Goal: Information Seeking & Learning: Check status

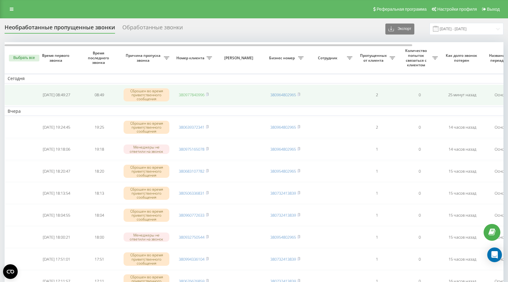
click at [187, 94] on link "380977840996" at bounding box center [192, 94] width 26 height 5
click at [189, 95] on link "380977840996" at bounding box center [192, 94] width 26 height 5
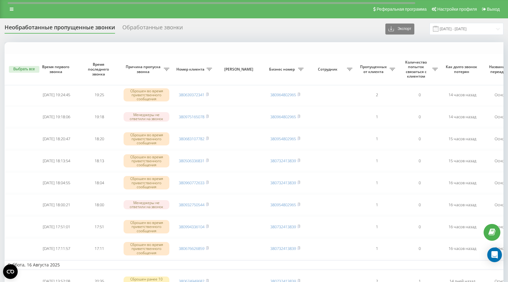
scroll to position [183, 0]
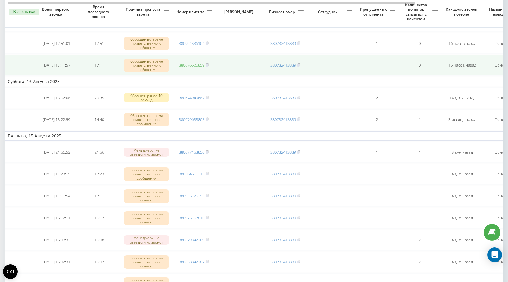
click at [193, 64] on link "380676626859" at bounding box center [192, 64] width 26 height 5
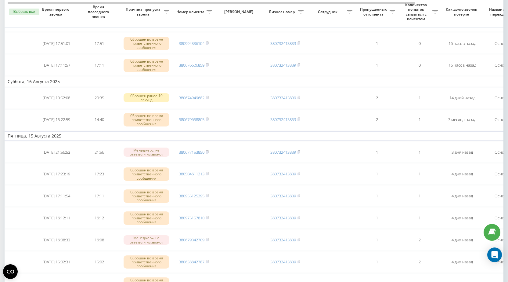
drag, startPoint x: 186, startPoint y: 43, endPoint x: 255, endPoint y: 77, distance: 76.4
click at [186, 43] on link "380994336104" at bounding box center [192, 43] width 26 height 5
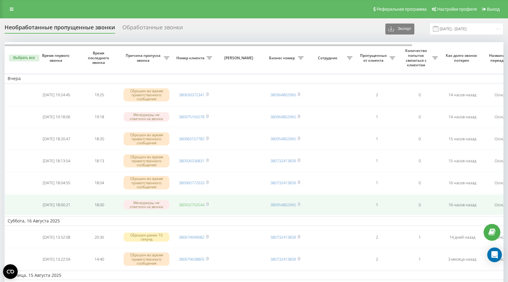
click at [187, 205] on link "380932750544" at bounding box center [192, 204] width 26 height 5
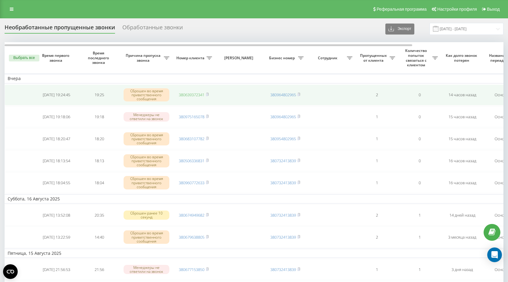
click at [190, 96] on link "380639372341" at bounding box center [192, 94] width 26 height 5
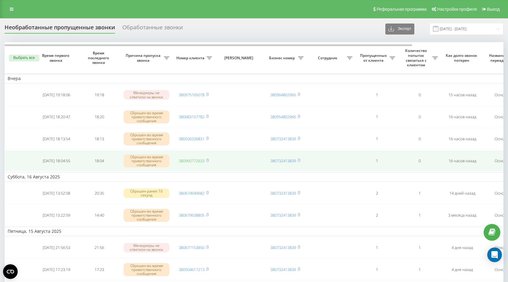
click at [190, 161] on link "380960772633" at bounding box center [192, 160] width 26 height 5
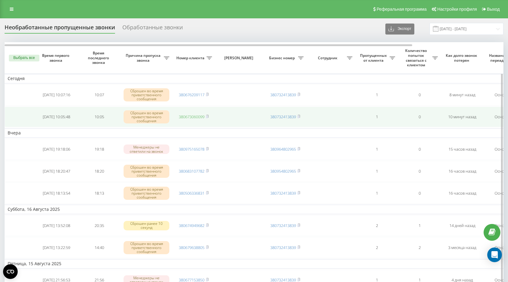
click at [190, 114] on link "380673060099" at bounding box center [192, 116] width 26 height 5
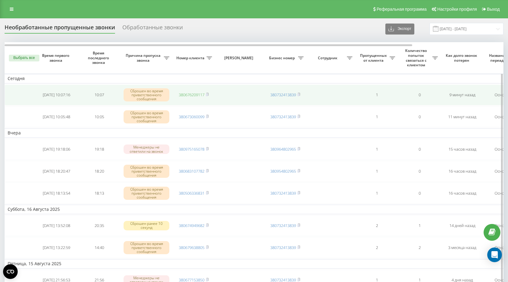
click at [187, 94] on link "380676209117" at bounding box center [192, 94] width 26 height 5
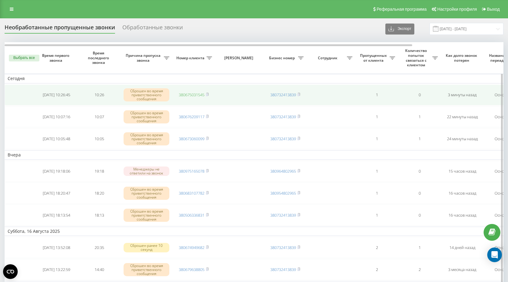
click at [191, 95] on link "380675031545" at bounding box center [192, 94] width 26 height 5
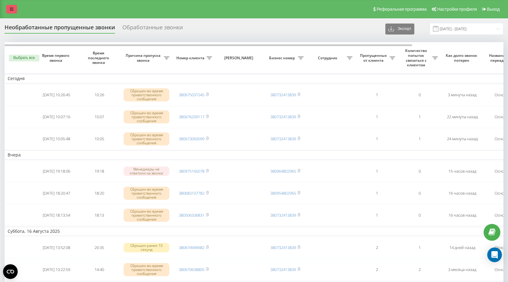
click at [10, 8] on icon at bounding box center [12, 9] width 4 height 4
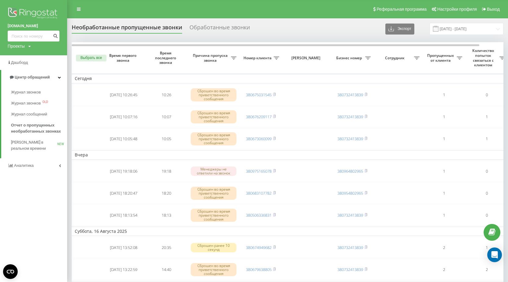
click at [111, 12] on div "Реферальная программа Настройки профиля Выход" at bounding box center [254, 9] width 508 height 18
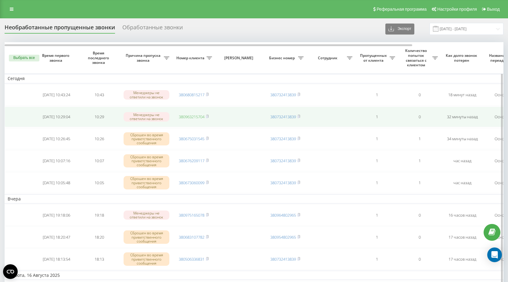
click at [187, 117] on link "380963215704" at bounding box center [192, 116] width 26 height 5
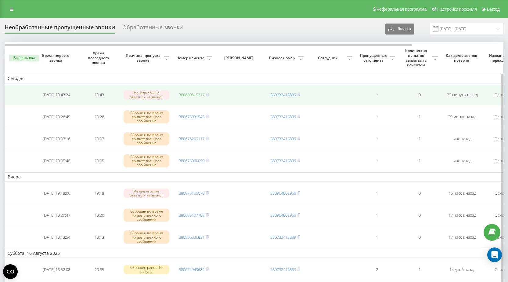
click at [187, 96] on link "380680815217" at bounding box center [192, 94] width 26 height 5
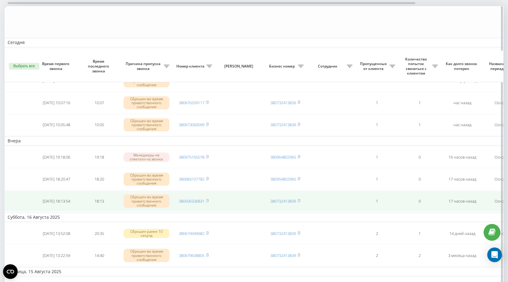
scroll to position [92, 0]
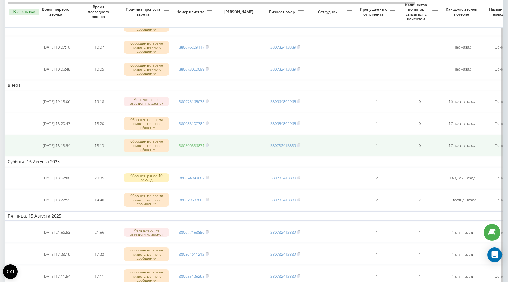
click at [186, 146] on link "380506336831" at bounding box center [192, 145] width 26 height 5
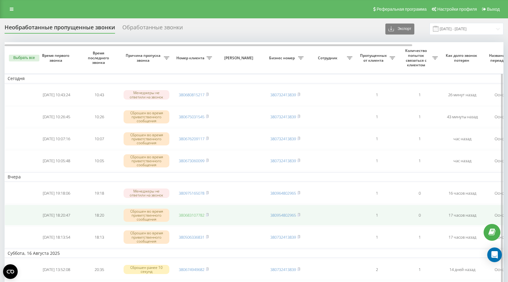
click at [188, 215] on link "380683107782" at bounding box center [192, 214] width 26 height 5
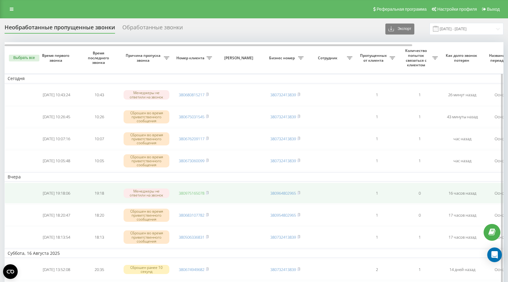
click at [189, 193] on link "380975165078" at bounding box center [192, 192] width 26 height 5
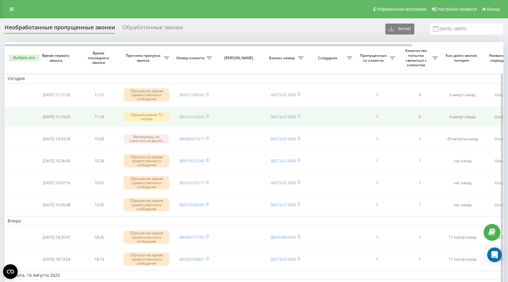
click at [190, 116] on link "380674164393" at bounding box center [192, 116] width 26 height 5
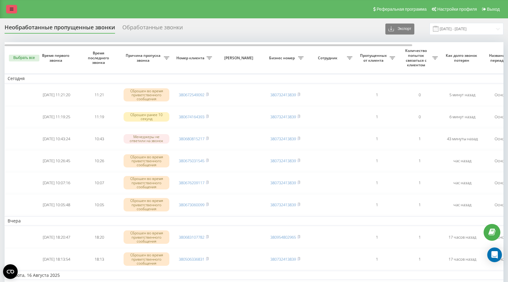
click at [13, 8] on icon at bounding box center [12, 9] width 4 height 4
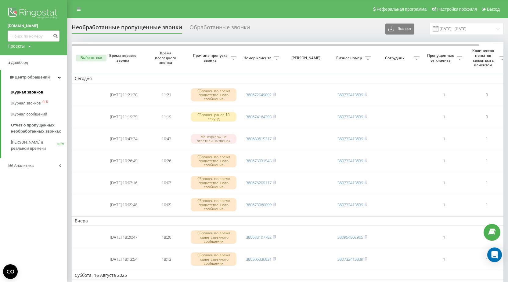
click at [26, 94] on span "Журнал звонков" at bounding box center [27, 92] width 32 height 6
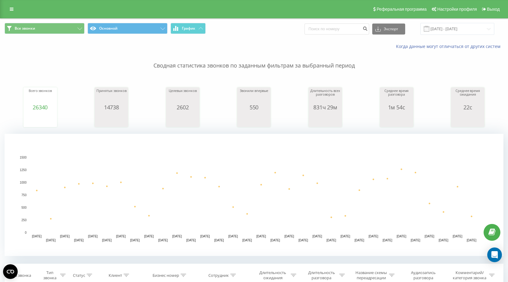
scroll to position [122, 0]
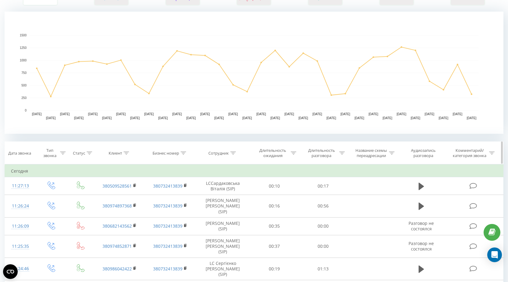
click at [233, 153] on icon at bounding box center [232, 152] width 5 height 3
click at [128, 153] on icon at bounding box center [126, 152] width 5 height 3
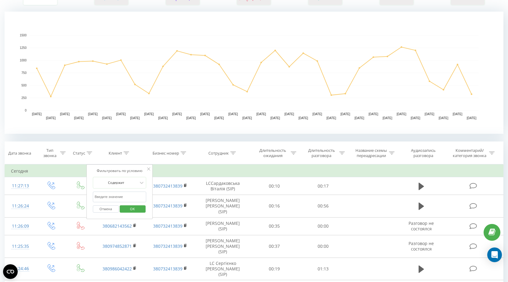
click at [109, 196] on input "text" at bounding box center [120, 196] width 54 height 11
paste input "380674164393"
type input "380674164393"
click at [133, 208] on span "OK" at bounding box center [132, 208] width 17 height 9
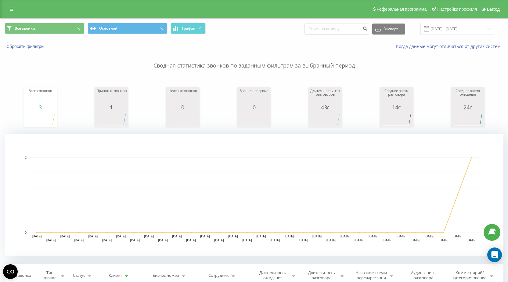
click at [8, 7] on link at bounding box center [11, 9] width 11 height 9
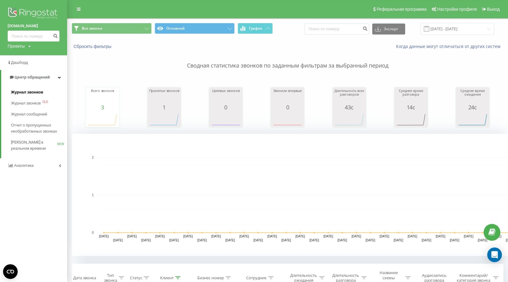
click at [21, 92] on span "Журнал звонков" at bounding box center [27, 92] width 32 height 6
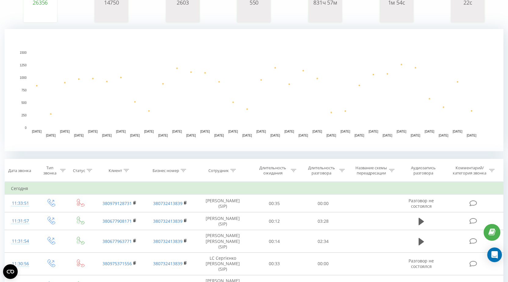
scroll to position [122, 0]
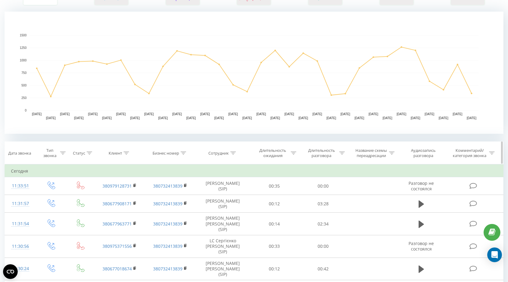
click at [231, 154] on div at bounding box center [232, 152] width 5 height 5
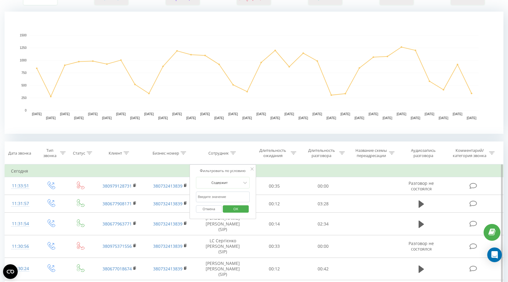
click at [219, 197] on input "text" at bounding box center [223, 196] width 54 height 11
type input "Шевчук"
click at [243, 209] on span "OK" at bounding box center [235, 208] width 17 height 9
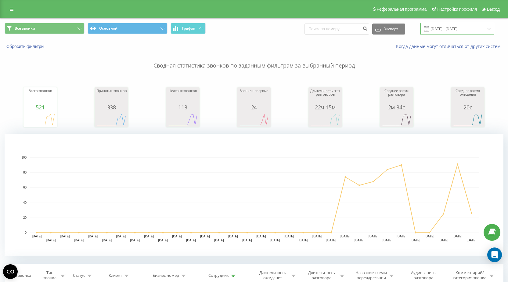
click at [455, 29] on input "[DATE] - [DATE]" at bounding box center [458, 29] width 74 height 12
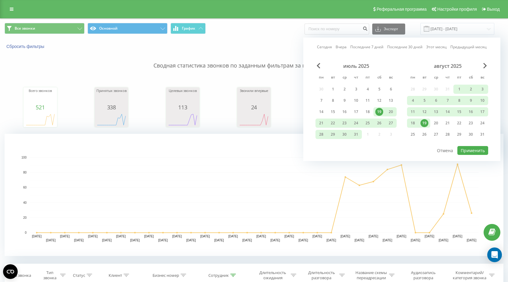
click at [426, 122] on div "19" at bounding box center [425, 123] width 8 height 8
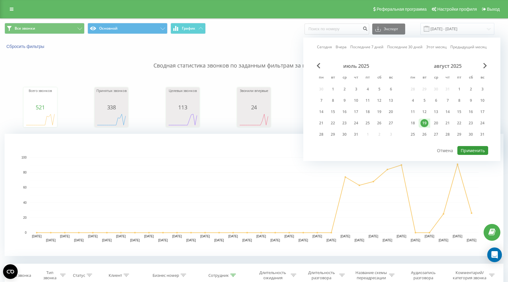
click at [472, 150] on button "Применить" at bounding box center [472, 150] width 31 height 9
type input "[DATE] - [DATE]"
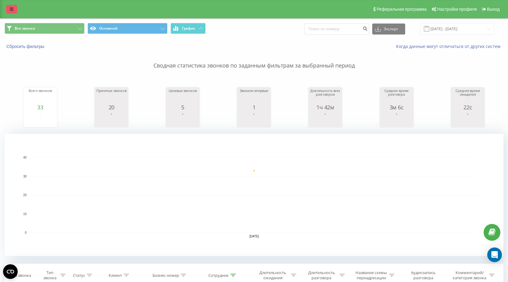
click at [9, 8] on link at bounding box center [11, 9] width 11 height 9
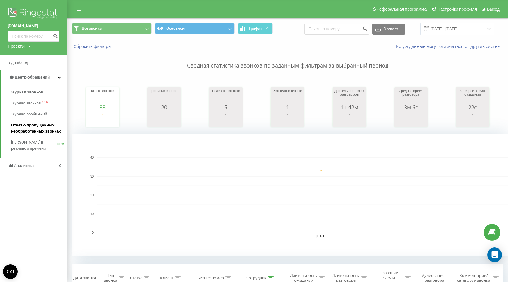
click at [31, 127] on span "Отчет о пропущенных необработанных звонках" at bounding box center [37, 128] width 53 height 12
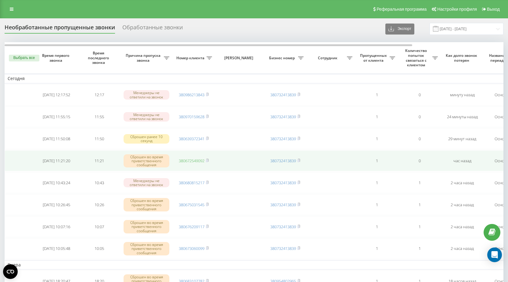
click at [194, 160] on link "380672549092" at bounding box center [192, 160] width 26 height 5
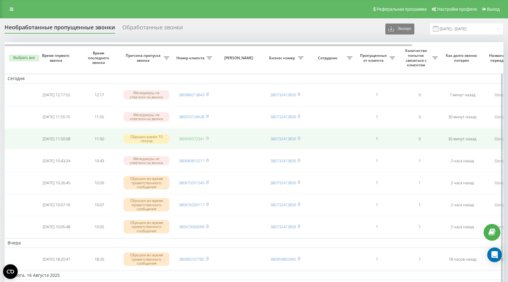
click at [191, 137] on link "380639372341" at bounding box center [192, 138] width 26 height 5
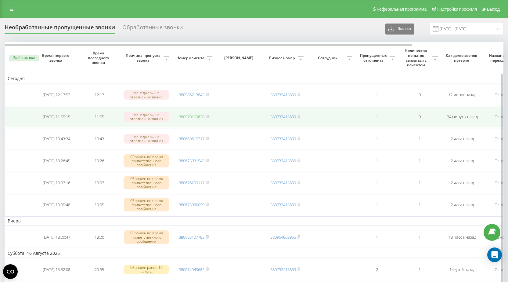
click at [190, 117] on link "380970159628" at bounding box center [192, 116] width 26 height 5
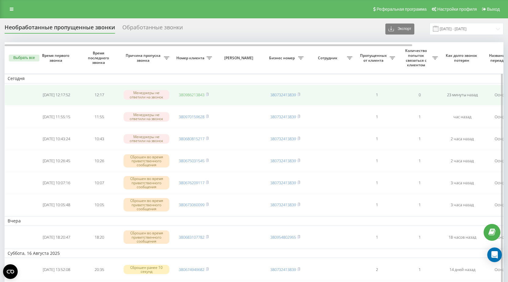
click at [187, 94] on link "380986213843" at bounding box center [192, 94] width 26 height 5
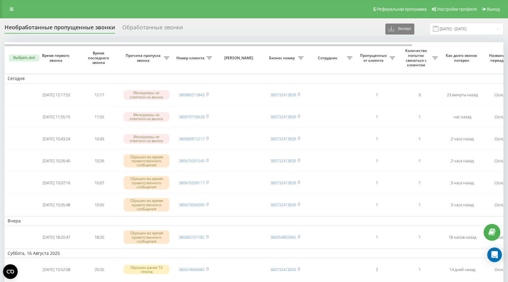
click at [10, 3] on div "Реферальная программа Настройки профиля Выход" at bounding box center [254, 9] width 508 height 18
click at [10, 9] on icon at bounding box center [12, 9] width 4 height 4
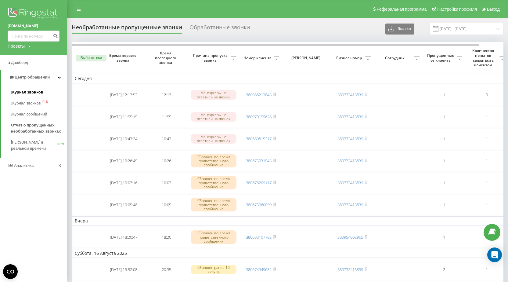
click at [25, 93] on span "Журнал звонков" at bounding box center [27, 92] width 32 height 6
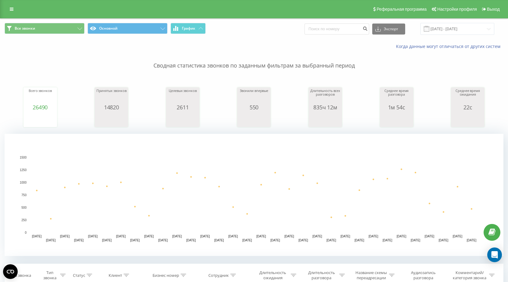
scroll to position [183, 0]
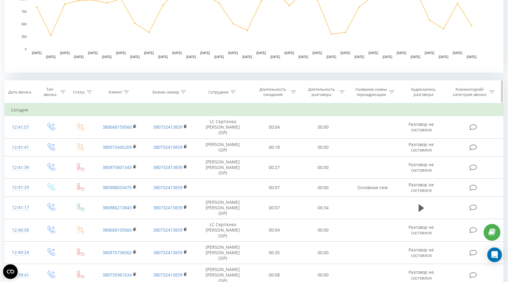
click at [125, 92] on icon at bounding box center [126, 91] width 5 height 3
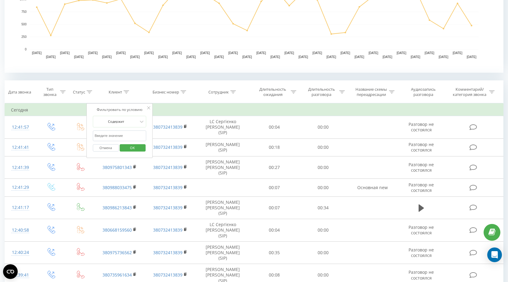
click at [108, 135] on input "text" at bounding box center [120, 135] width 54 height 11
paste input "0986213843"
type input "0986213843"
click at [132, 149] on span "OK" at bounding box center [132, 147] width 17 height 9
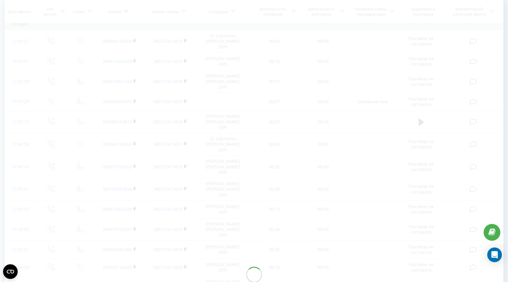
scroll to position [165, 0]
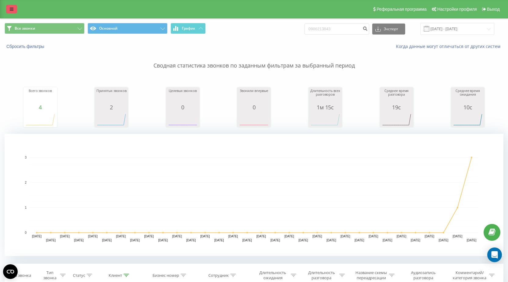
click at [10, 8] on icon at bounding box center [12, 9] width 4 height 4
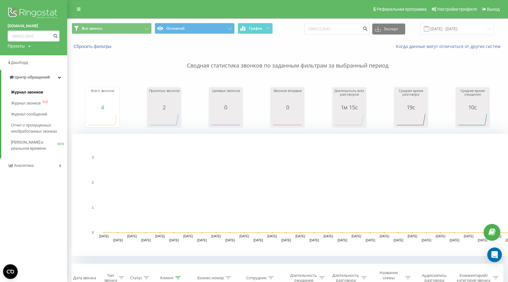
click at [27, 92] on span "Журнал звонков" at bounding box center [27, 92] width 32 height 6
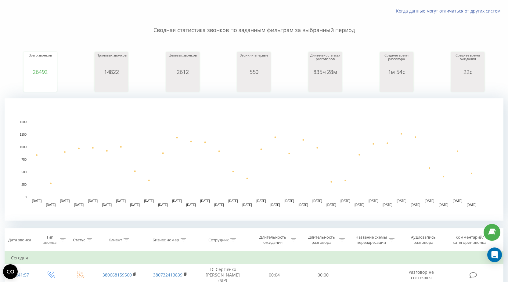
scroll to position [61, 0]
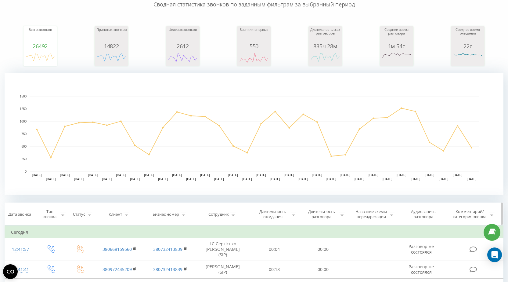
click at [233, 215] on icon at bounding box center [232, 213] width 5 height 3
click at [218, 258] on input "text" at bounding box center [223, 257] width 54 height 11
type input "[PERSON_NAME]"
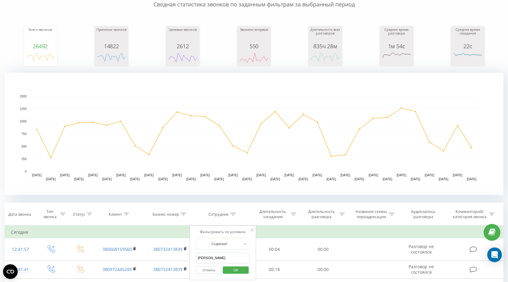
click at [236, 267] on span "OK" at bounding box center [235, 269] width 17 height 9
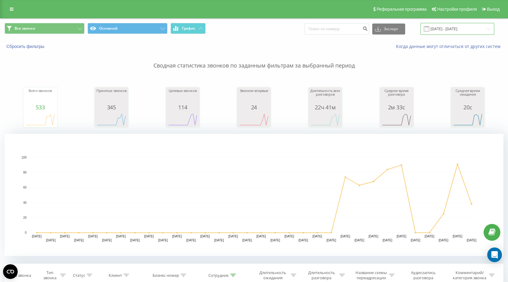
click at [453, 31] on input "[DATE] - [DATE]" at bounding box center [458, 29] width 74 height 12
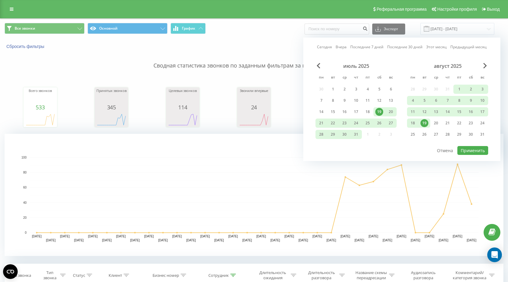
click at [424, 123] on div "19" at bounding box center [425, 123] width 8 height 8
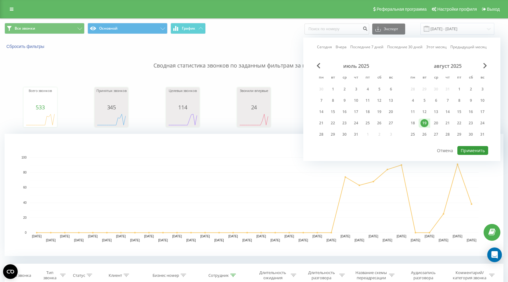
click at [475, 150] on button "Применить" at bounding box center [472, 150] width 31 height 9
type input "[DATE] - [DATE]"
